Goal: Information Seeking & Learning: Learn about a topic

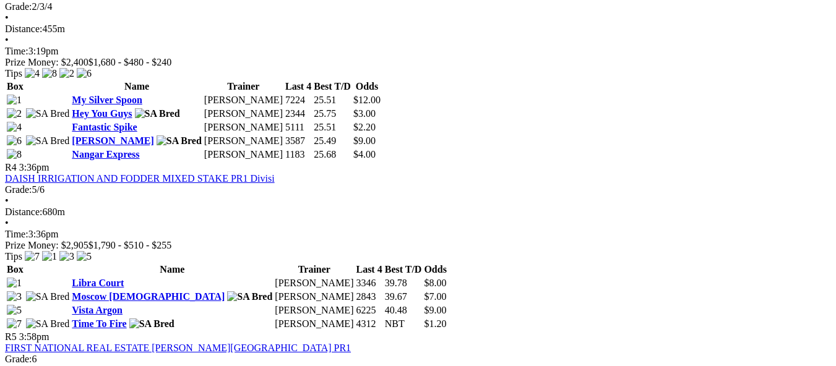
scroll to position [990, 0]
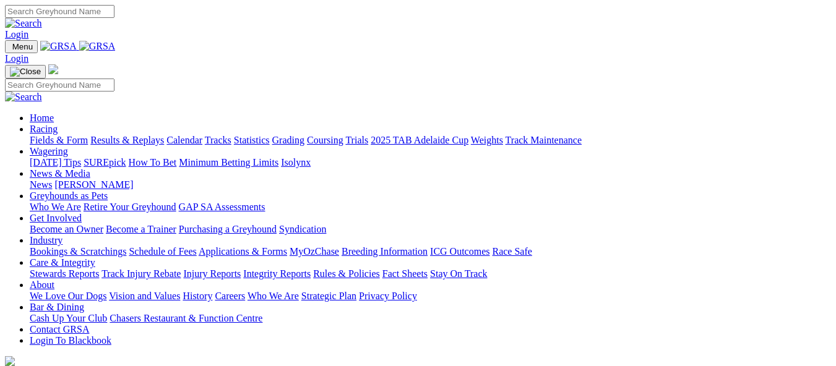
scroll to position [433, 0]
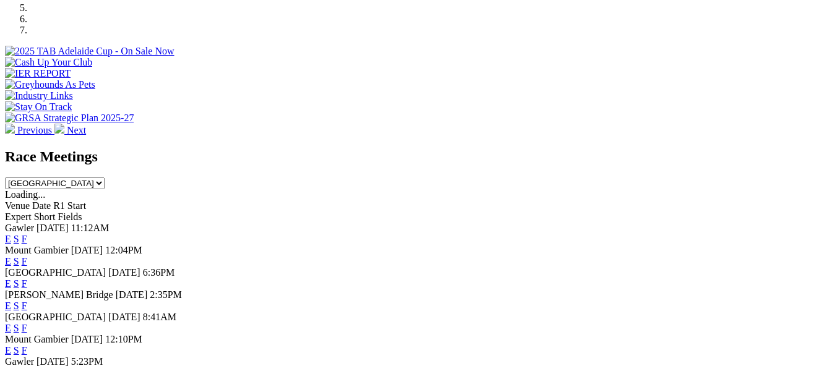
click at [27, 301] on link "F" at bounding box center [25, 306] width 6 height 11
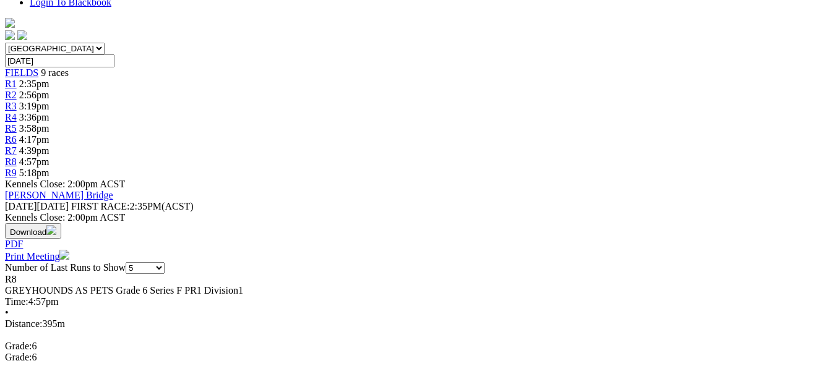
scroll to position [371, 0]
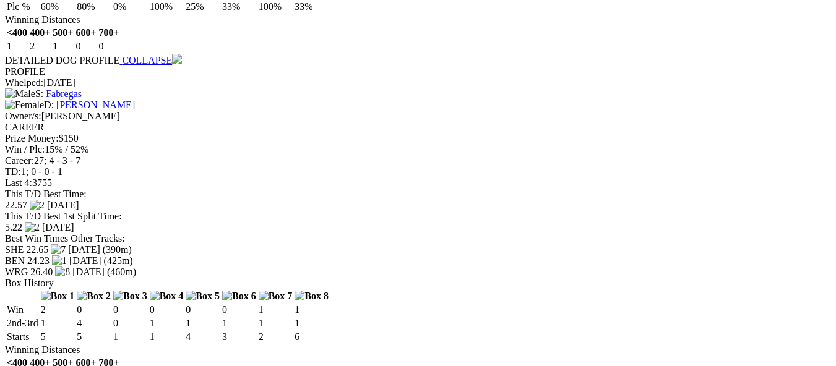
scroll to position [1176, 0]
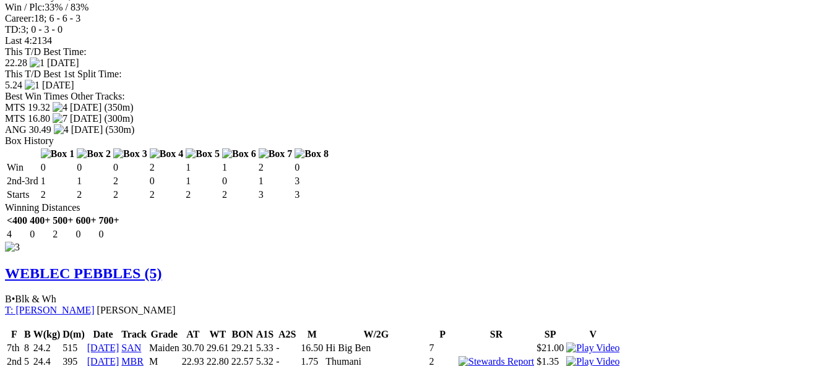
scroll to position [1919, 0]
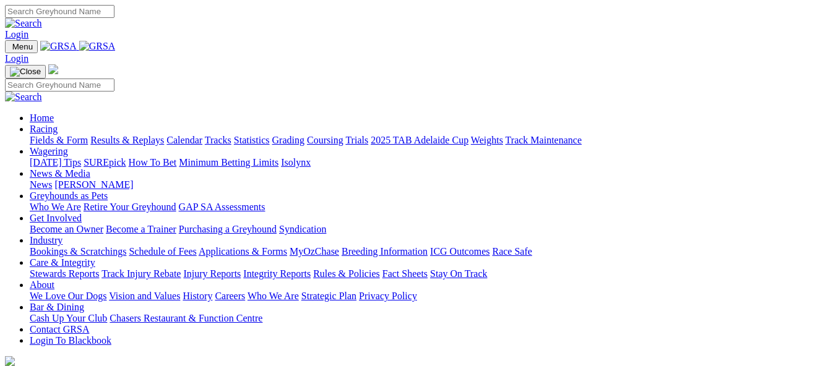
scroll to position [433, 0]
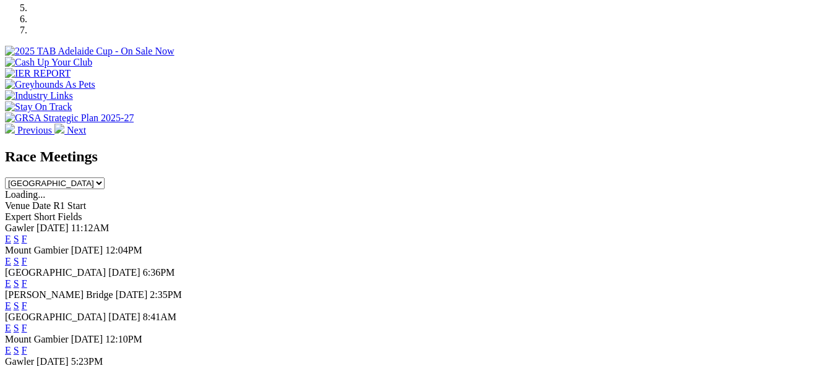
click at [27, 301] on link "F" at bounding box center [25, 306] width 6 height 11
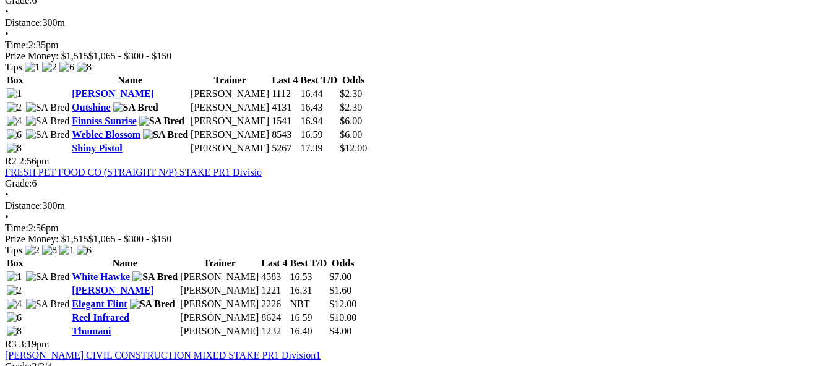
scroll to position [681, 0]
